Goal: Find specific page/section: Find specific page/section

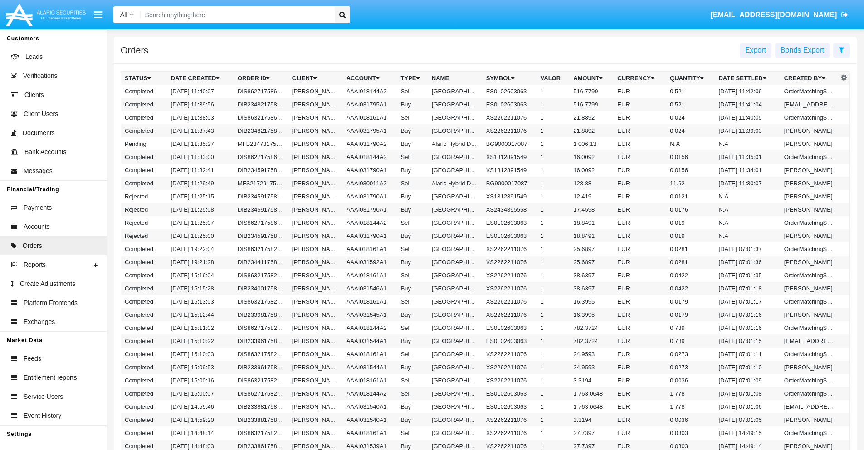
click at [755, 50] on span "Export" at bounding box center [755, 50] width 21 height 8
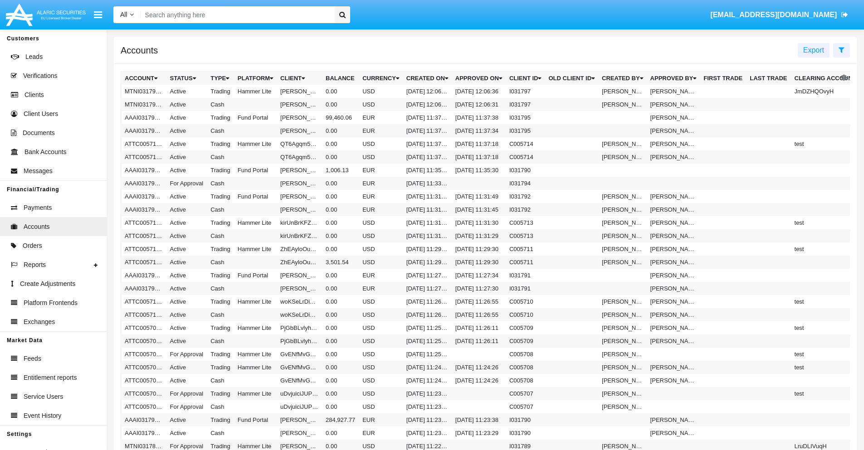
click at [813, 50] on span "Export" at bounding box center [813, 50] width 21 height 8
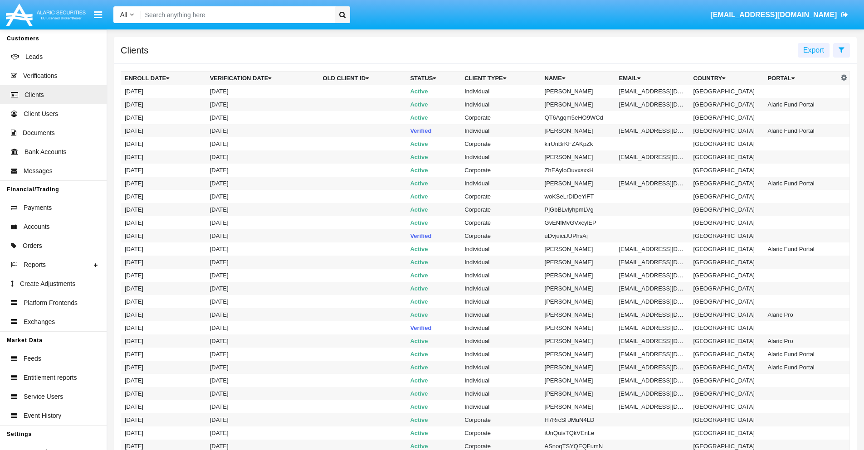
click at [813, 50] on span "Export" at bounding box center [813, 50] width 21 height 8
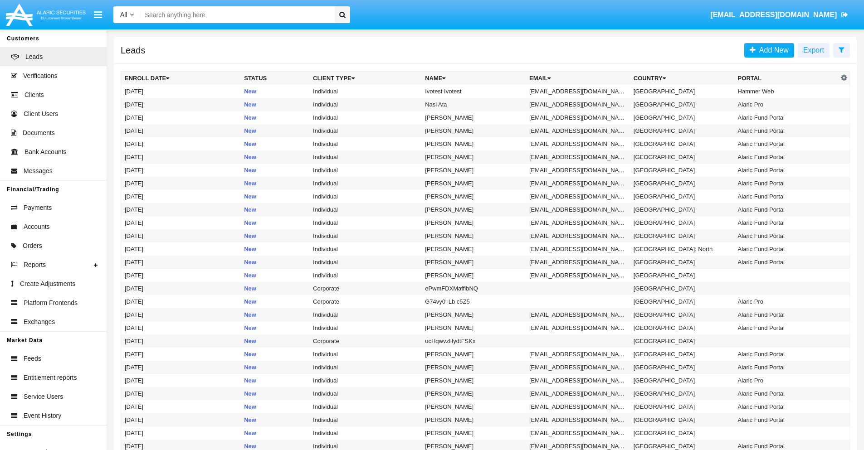
click at [813, 50] on span "Export" at bounding box center [813, 50] width 21 height 8
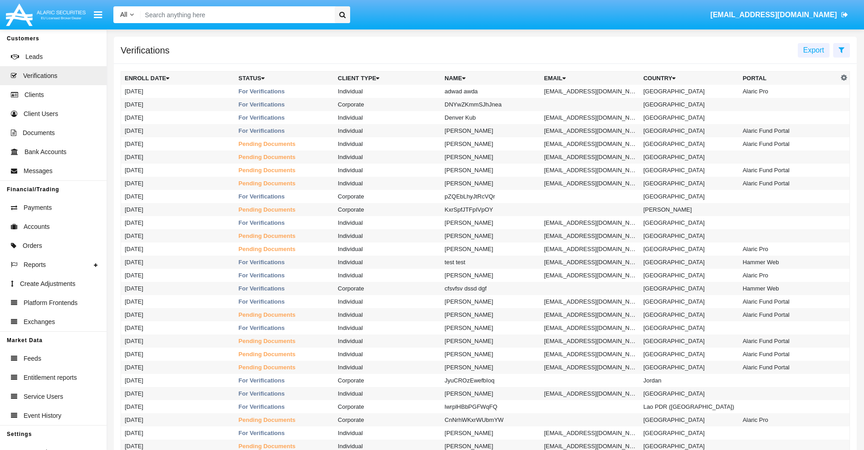
click at [813, 50] on span "Export" at bounding box center [813, 50] width 21 height 8
